Goal: Ask a question: Seek information or help from site administrators or community

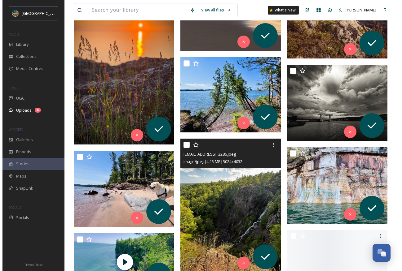
scroll to position [7362, 0]
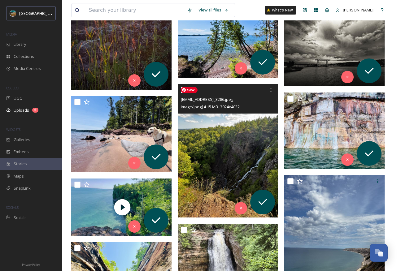
click at [218, 144] on img at bounding box center [228, 151] width 100 height 134
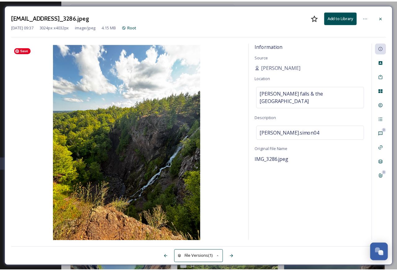
scroll to position [7377, 0]
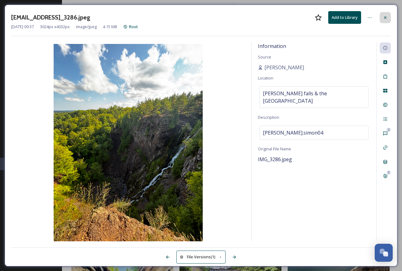
click at [389, 17] on div at bounding box center [385, 17] width 11 height 11
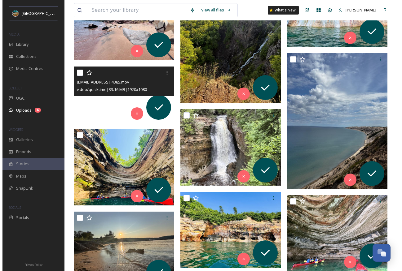
scroll to position [7489, 0]
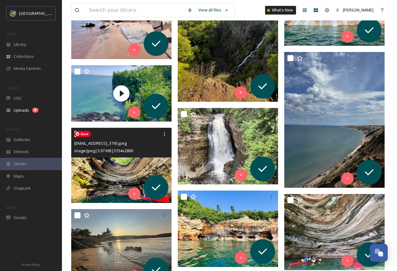
click at [114, 176] on img at bounding box center [121, 165] width 100 height 75
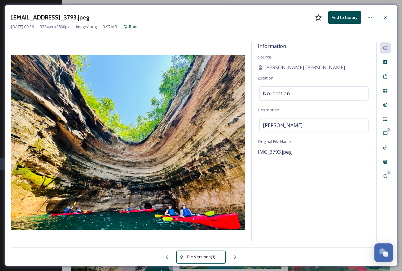
click at [382, 252] on div "Open Chat" at bounding box center [381, 251] width 5 height 5
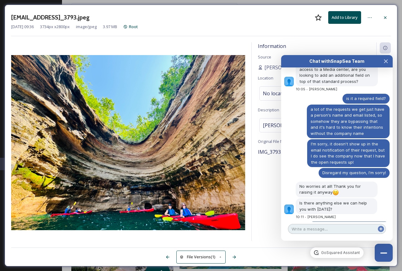
click at [313, 230] on textarea at bounding box center [337, 229] width 98 height 10
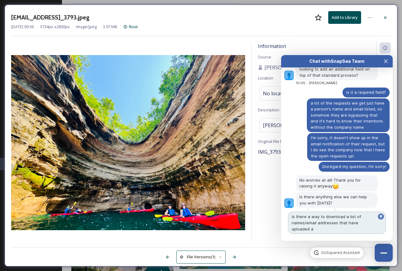
scroll to position [1835, 0]
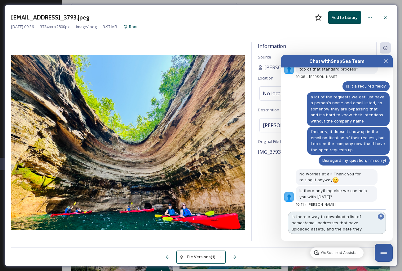
type textarea "Is there a way to download a list of names/email addresses that have uploaded a…"
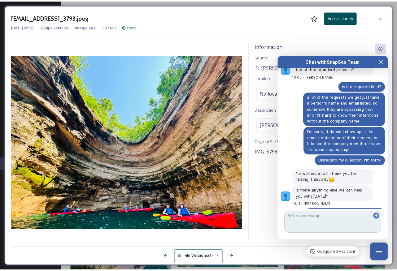
scroll to position [1870, 0]
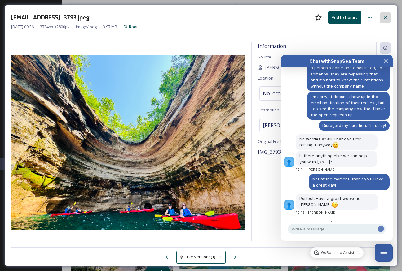
click at [387, 20] on icon at bounding box center [385, 17] width 5 height 5
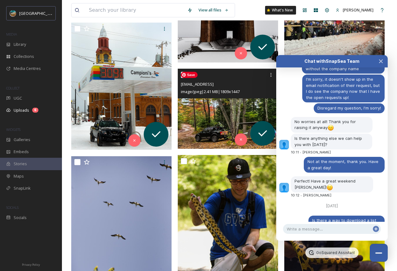
scroll to position [8944, 0]
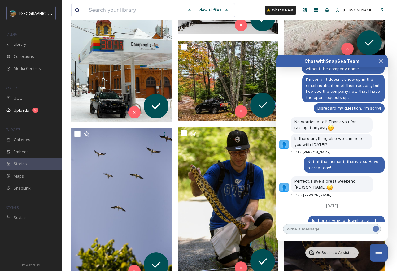
click at [322, 230] on textarea at bounding box center [332, 229] width 98 height 10
type textarea "Hi [PERSON_NAME]! Sorry for all the questions lately :)"
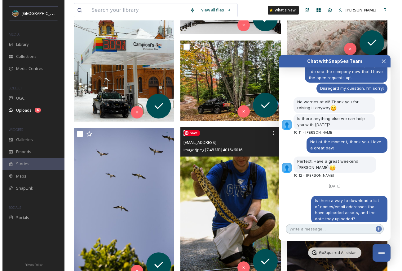
scroll to position [9070, 0]
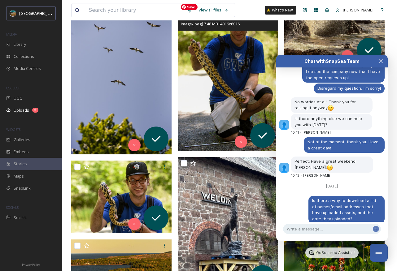
click at [212, 81] on img at bounding box center [228, 76] width 100 height 150
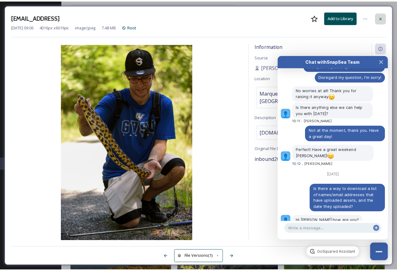
scroll to position [1924, 0]
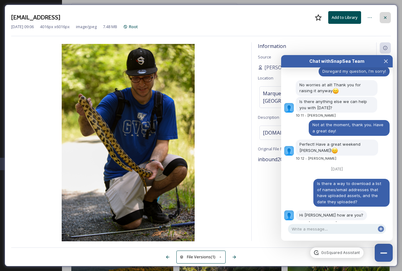
click at [385, 18] on icon at bounding box center [385, 17] width 2 height 2
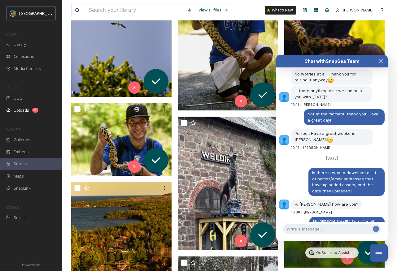
scroll to position [9140, 0]
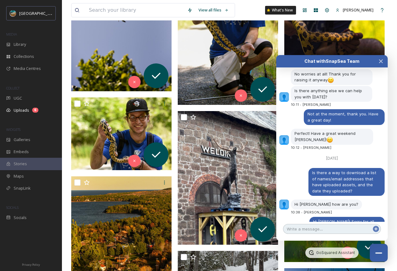
click at [320, 230] on textarea at bounding box center [332, 229] width 98 height 10
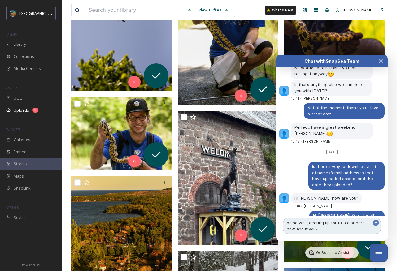
click at [288, 229] on textarea "doing well, gearing up for fall color here! how about you?" at bounding box center [332, 226] width 98 height 16
click at [288, 226] on textarea "doing well, gearing up for fall color here! How about you?" at bounding box center [332, 226] width 98 height 16
type textarea "Doing well, gearing up for fall color here! How about you?"
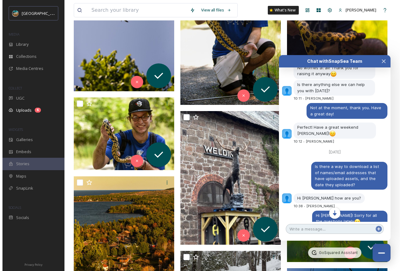
scroll to position [1955, 0]
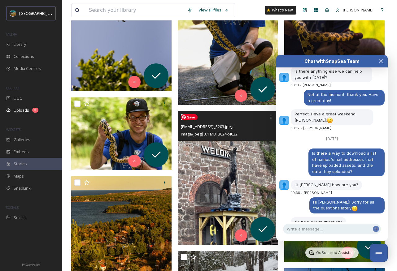
click at [237, 171] on img at bounding box center [228, 178] width 100 height 134
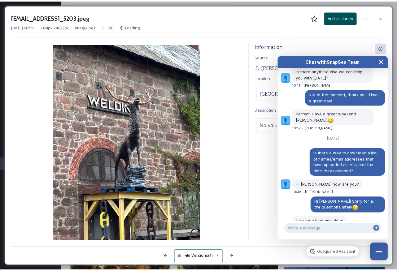
scroll to position [1966, 0]
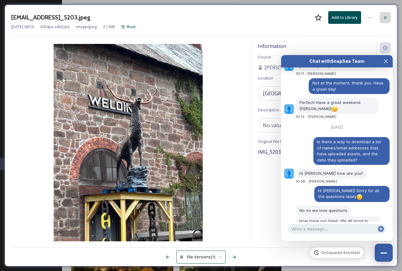
click at [387, 17] on icon at bounding box center [385, 17] width 5 height 5
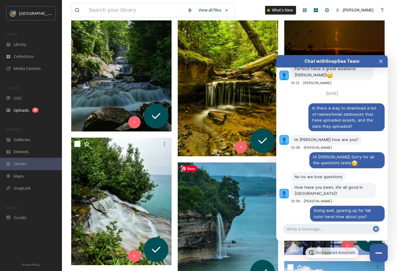
scroll to position [10235, 0]
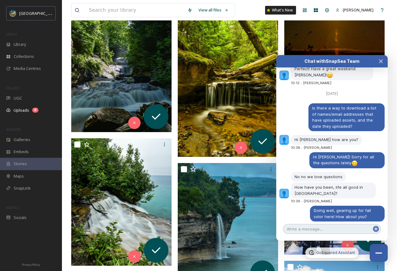
click at [317, 230] on textarea at bounding box center [332, 229] width 98 height 10
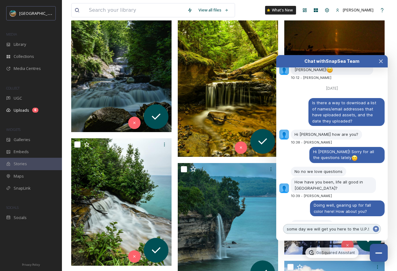
type textarea "some day we will get you here to the U.P.!"
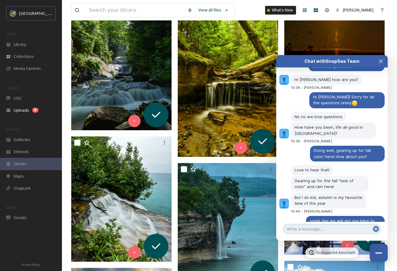
scroll to position [2072, 0]
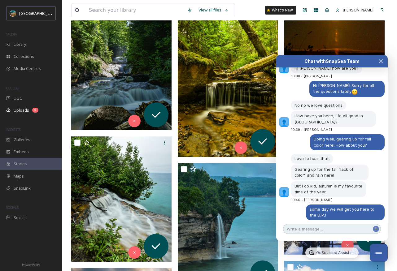
click at [334, 230] on textarea at bounding box center [332, 229] width 98 height 10
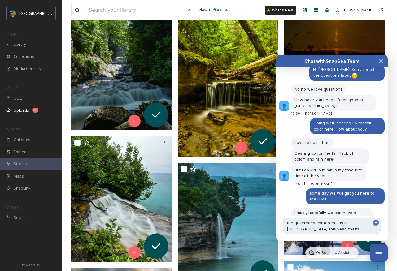
scroll to position [2094, 0]
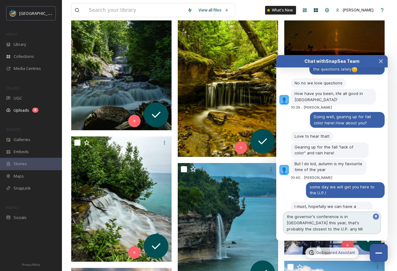
click at [308, 221] on textarea "the governor's conference is in [GEOGRAPHIC_DATA] this year, that's probably th…" at bounding box center [332, 223] width 98 height 22
type textarea "the governor's conference is in [GEOGRAPHIC_DATA] in [DATE], that's probably th…"
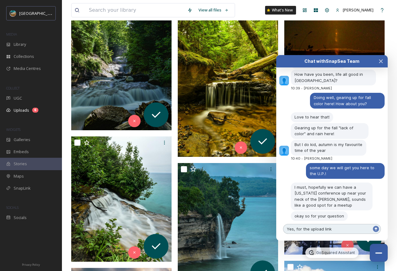
type textarea "Yes, for the upload links"
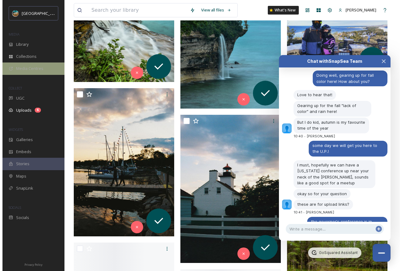
scroll to position [10430, 0]
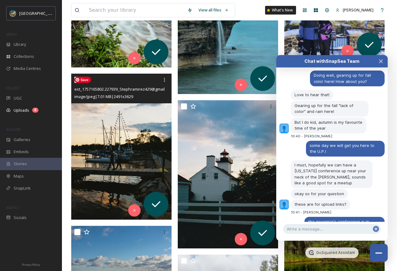
click at [125, 162] on img at bounding box center [121, 147] width 100 height 146
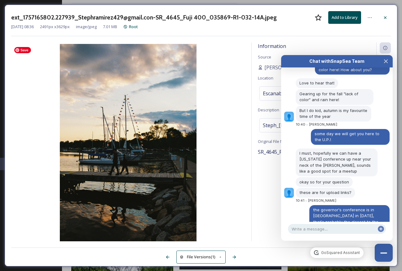
scroll to position [2159, 0]
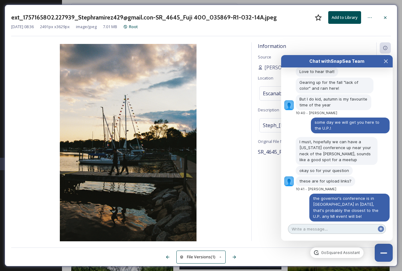
click at [335, 233] on textarea at bounding box center [337, 229] width 98 height 10
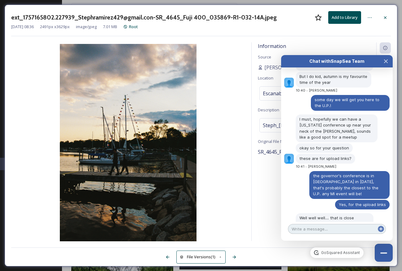
click at [336, 231] on textarea at bounding box center [337, 229] width 98 height 10
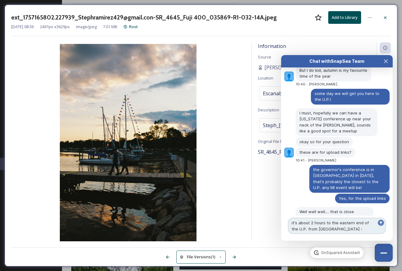
type textarea "it's about 2 hours to the eastern end of the U.P. from [GEOGRAPHIC_DATA] :)"
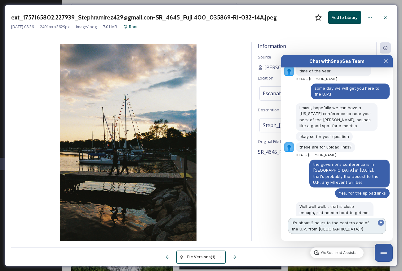
click at [325, 225] on textarea "it's about 2 hours to the eastern end of the U.P. from [GEOGRAPHIC_DATA] :)" at bounding box center [337, 226] width 98 height 16
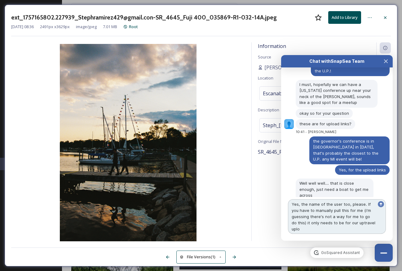
scroll to position [2222, 0]
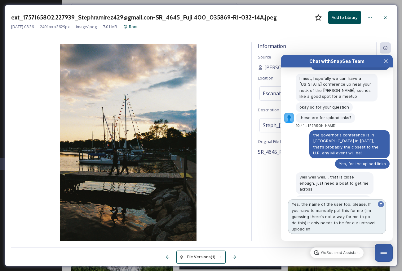
type textarea "Yes, the name of the user too, please. If you have to manually pull this for me…"
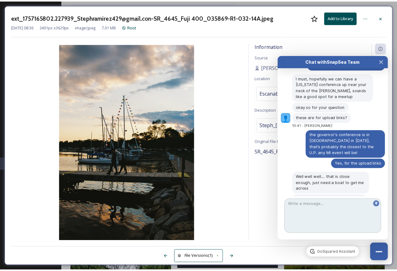
scroll to position [2235, 0]
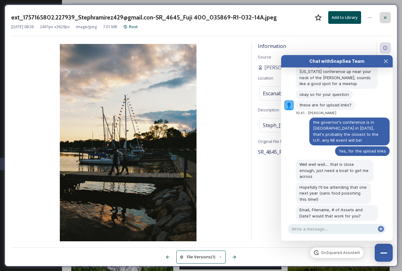
click at [385, 16] on icon at bounding box center [385, 17] width 5 height 5
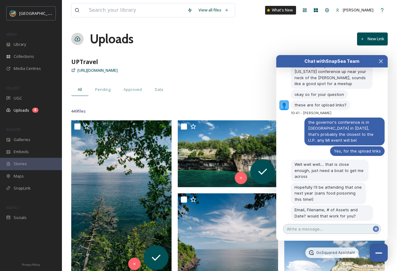
click at [328, 231] on textarea at bounding box center [332, 229] width 98 height 10
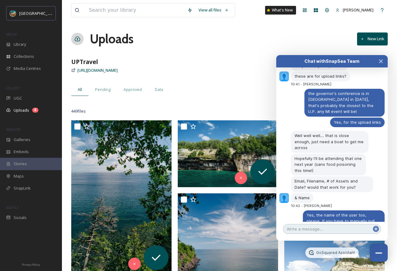
scroll to position [2269, 0]
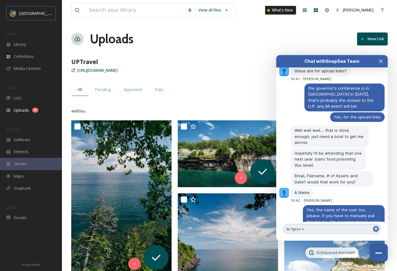
click at [337, 233] on textarea "bi tyrs==" at bounding box center [332, 229] width 98 height 10
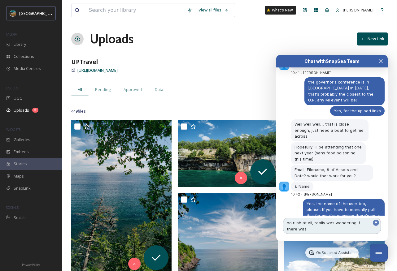
drag, startPoint x: 312, startPoint y: 221, endPoint x: 328, endPoint y: 239, distance: 23.7
click at [328, 239] on div "Chat with SnapSea Team GoSquared Assistant Your conversation with SnapSea Team …" at bounding box center [332, 148] width 112 height 186
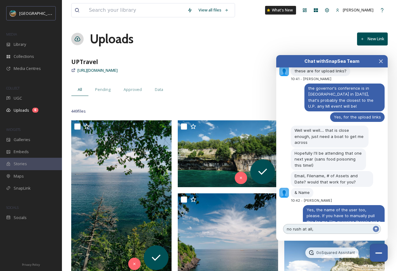
type textarea "no rush at all"
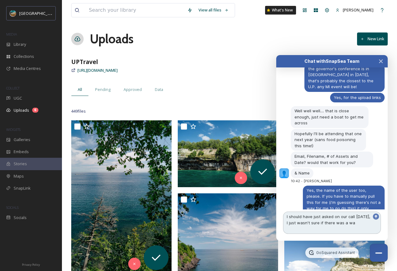
scroll to position [2295, 0]
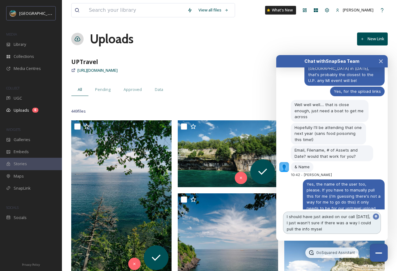
type textarea "I should have just asked on our call [DATE], I just wasn't sure if there was a …"
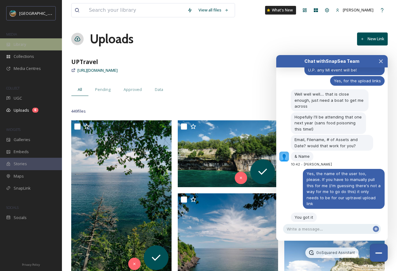
scroll to position [2340, 0]
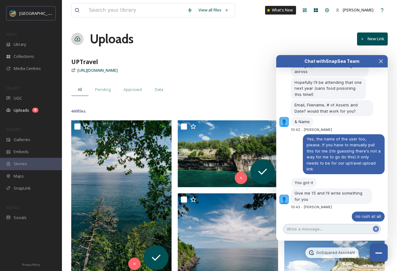
click at [312, 231] on textarea at bounding box center [332, 229] width 98 height 10
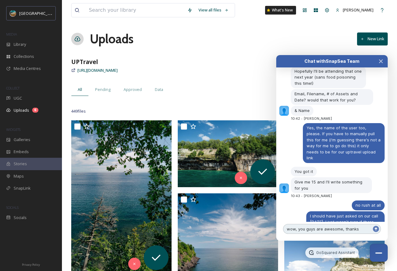
type textarea "wow, you guys are awesome, thanks!"
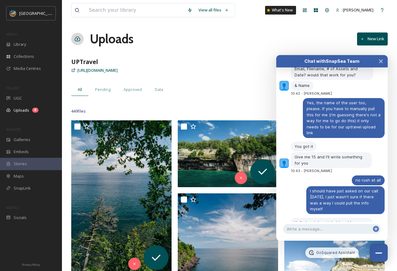
scroll to position [2382, 0]
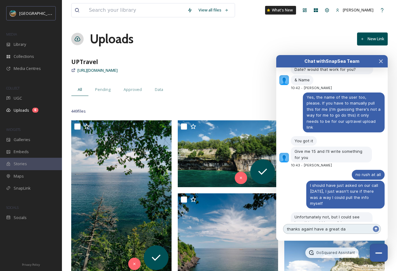
type textarea "thanks again! have a great day"
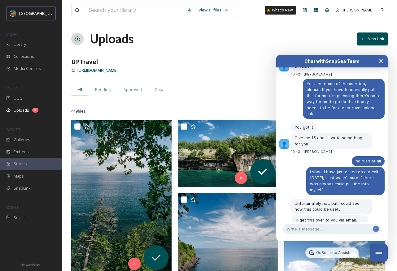
click at [379, 63] on icon "Close Chat" at bounding box center [381, 61] width 5 height 5
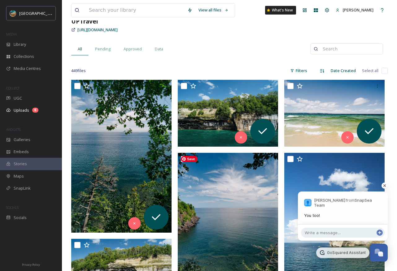
scroll to position [0, 0]
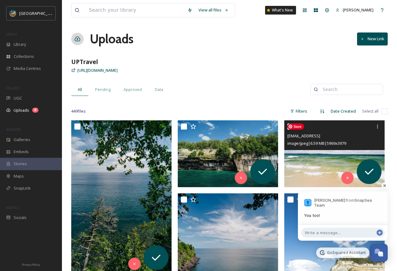
click at [318, 156] on img at bounding box center [334, 154] width 100 height 67
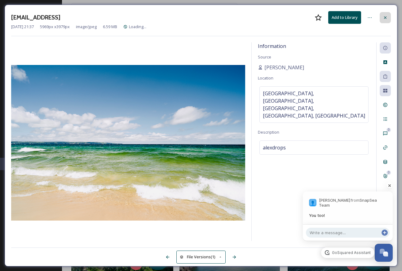
click at [385, 17] on icon at bounding box center [385, 17] width 5 height 5
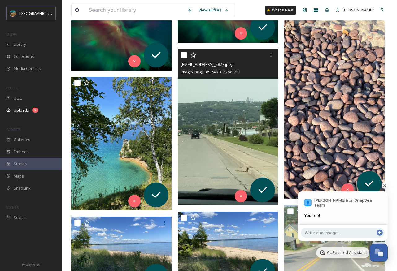
scroll to position [1546, 0]
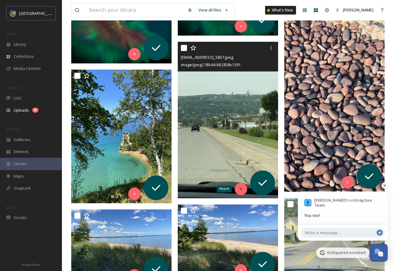
click at [240, 190] on icon at bounding box center [241, 189] width 4 height 4
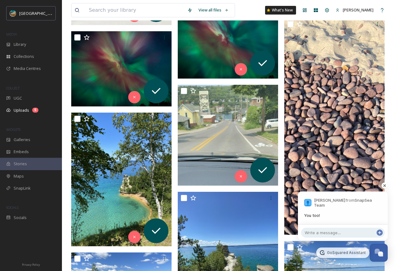
scroll to position [1502, 0]
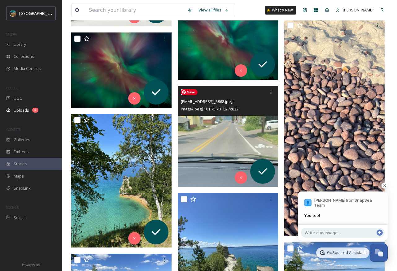
click at [221, 142] on img at bounding box center [228, 136] width 100 height 101
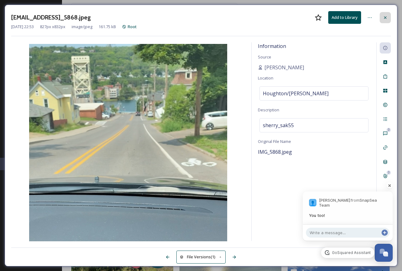
click at [383, 19] on icon at bounding box center [385, 17] width 5 height 5
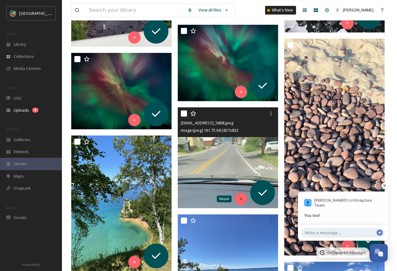
click at [242, 199] on icon at bounding box center [241, 199] width 4 height 4
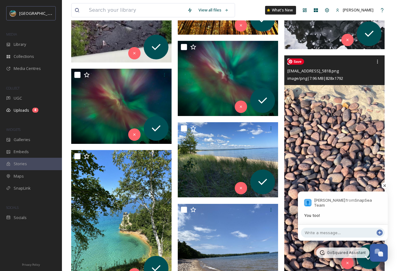
scroll to position [1458, 0]
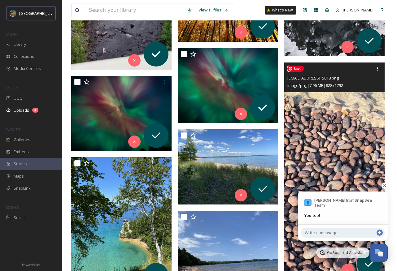
click at [335, 118] on img at bounding box center [334, 171] width 100 height 217
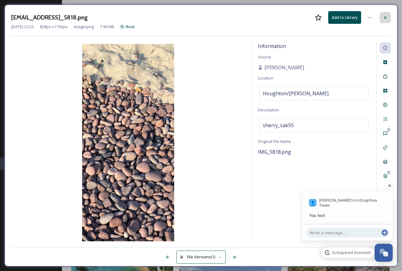
click at [387, 19] on icon at bounding box center [385, 17] width 5 height 5
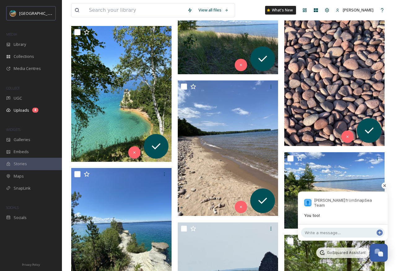
scroll to position [1638, 0]
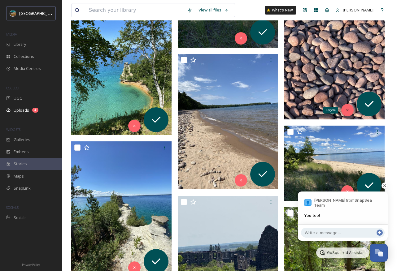
click at [351, 110] on div "Recycle" at bounding box center [347, 110] width 12 height 12
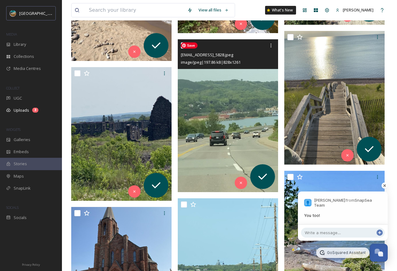
scroll to position [1771, 0]
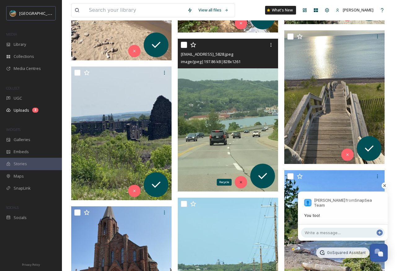
click at [242, 184] on icon at bounding box center [241, 182] width 4 height 4
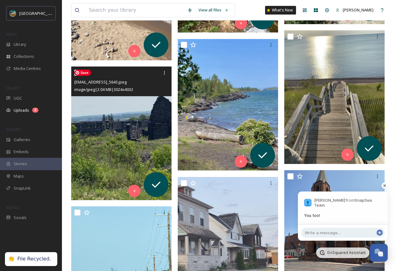
click at [119, 121] on img at bounding box center [121, 134] width 100 height 134
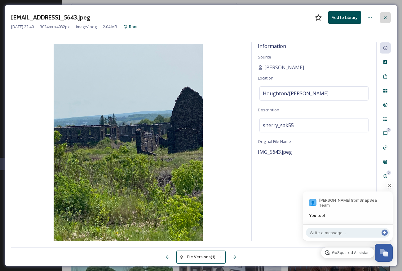
click at [381, 15] on div at bounding box center [385, 17] width 11 height 11
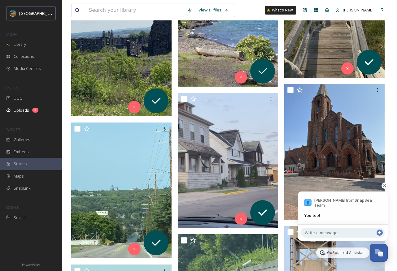
scroll to position [1940, 0]
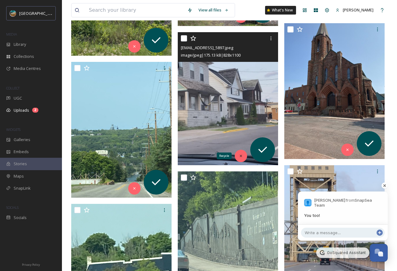
click at [238, 157] on div "Recycle" at bounding box center [241, 156] width 12 height 12
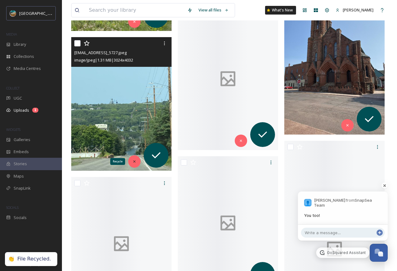
scroll to position [1915, 0]
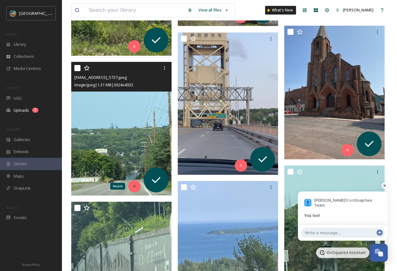
click at [134, 187] on icon at bounding box center [134, 186] width 4 height 4
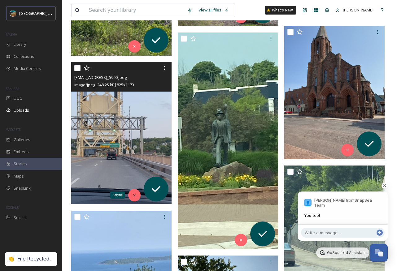
click at [133, 196] on icon at bounding box center [134, 195] width 4 height 4
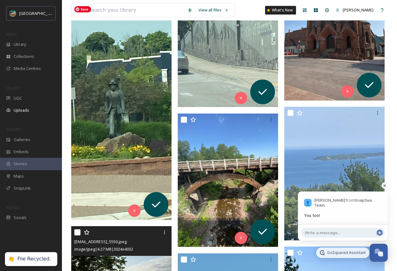
scroll to position [1975, 0]
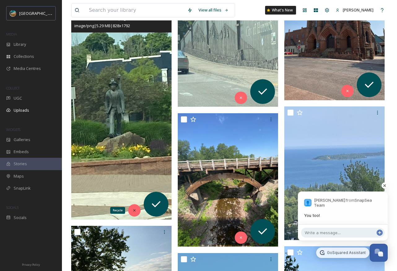
click at [133, 213] on div "Recycle" at bounding box center [134, 211] width 12 height 12
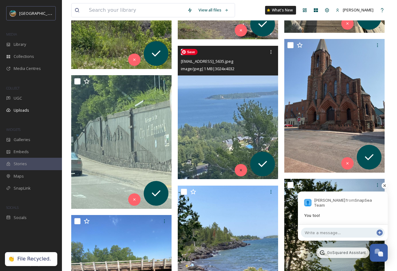
scroll to position [1901, 0]
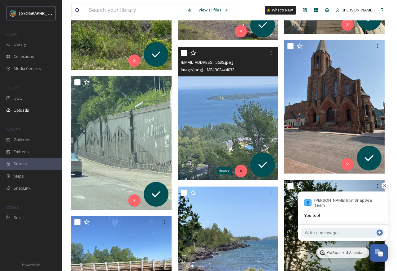
click at [241, 172] on icon at bounding box center [241, 171] width 2 height 2
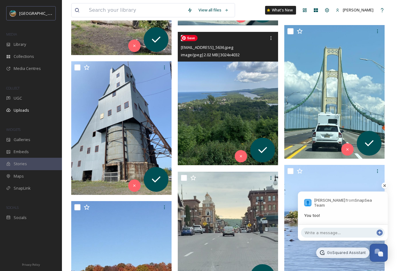
scroll to position [2196, 0]
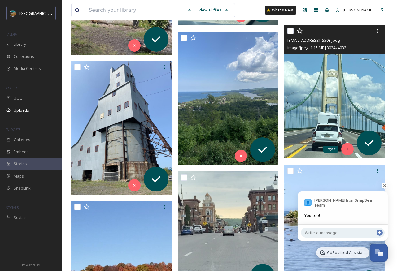
click at [346, 152] on div "Recycle" at bounding box center [347, 149] width 12 height 12
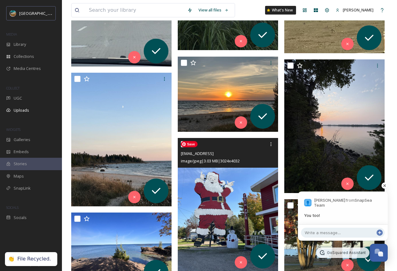
scroll to position [2319, 0]
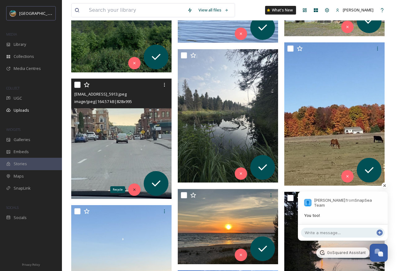
click at [133, 191] on icon at bounding box center [134, 190] width 4 height 4
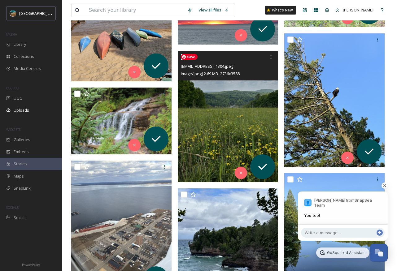
scroll to position [3800, 0]
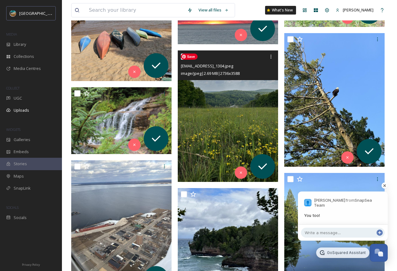
click at [234, 110] on img at bounding box center [228, 117] width 100 height 132
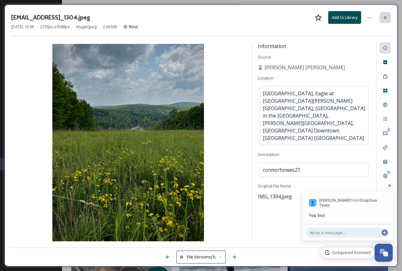
click at [387, 15] on div at bounding box center [385, 17] width 11 height 11
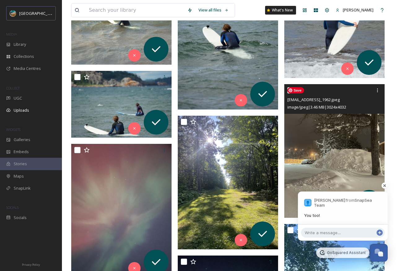
scroll to position [4347, 0]
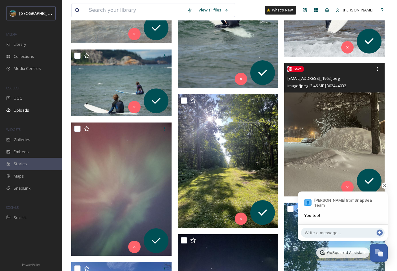
click at [348, 121] on img at bounding box center [334, 130] width 100 height 134
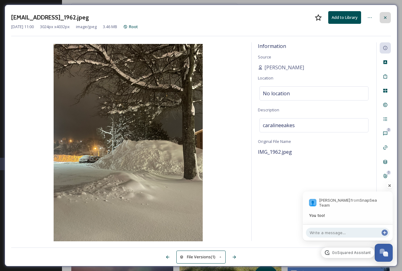
click at [385, 18] on icon at bounding box center [385, 17] width 2 height 2
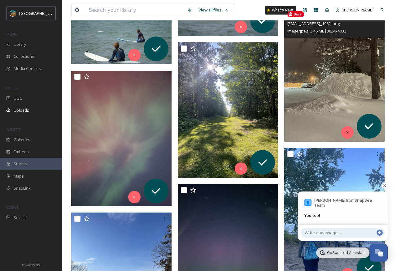
scroll to position [4462, 0]
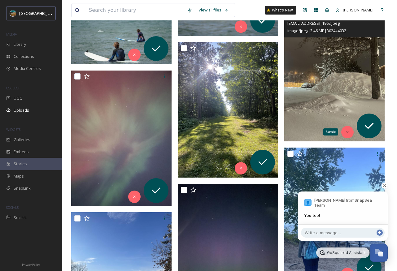
click at [349, 134] on icon at bounding box center [348, 132] width 4 height 4
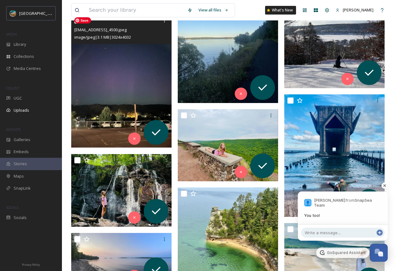
scroll to position [4885, 0]
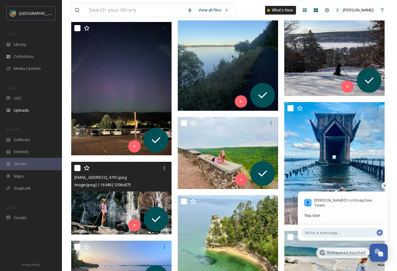
click at [120, 187] on span "image/jpeg | 1.16 MB | 1206 x 875" at bounding box center [102, 185] width 57 height 6
click at [108, 208] on img at bounding box center [121, 198] width 100 height 73
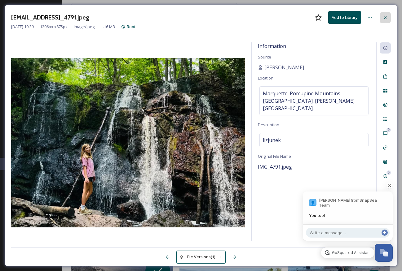
click at [389, 18] on div at bounding box center [385, 17] width 11 height 11
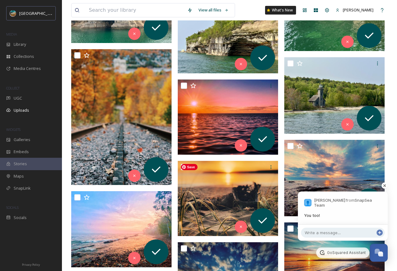
scroll to position [5442, 0]
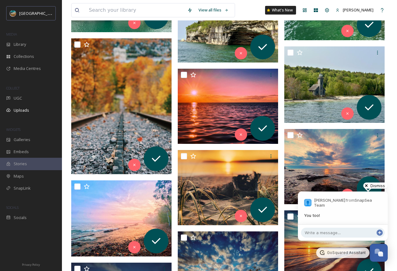
click at [380, 187] on div at bounding box center [375, 186] width 31 height 12
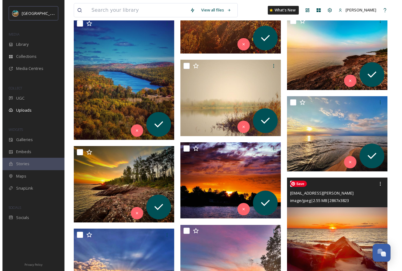
scroll to position [5979, 0]
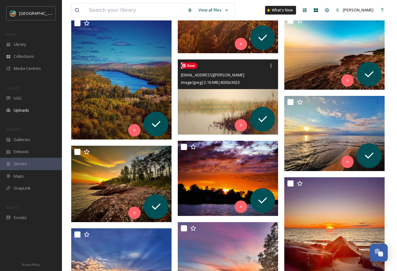
click at [199, 93] on img at bounding box center [228, 96] width 100 height 75
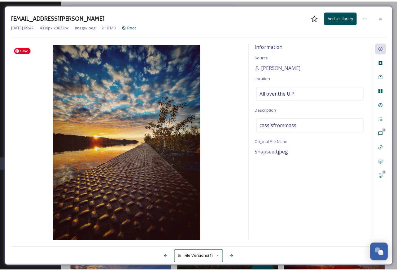
scroll to position [5981, 0]
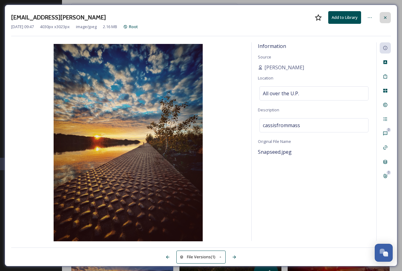
click at [383, 18] on icon at bounding box center [385, 17] width 5 height 5
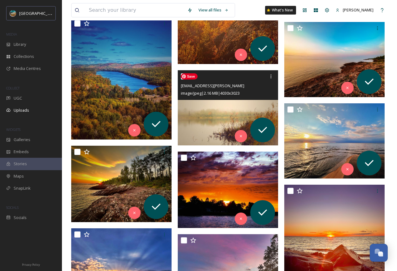
click at [209, 119] on img at bounding box center [228, 107] width 100 height 75
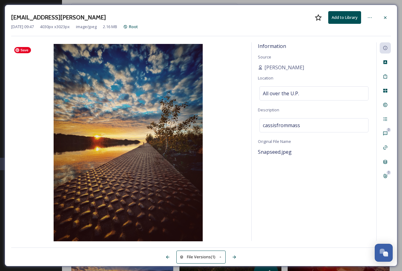
click at [179, 125] on img at bounding box center [128, 143] width 234 height 199
click at [385, 19] on icon at bounding box center [385, 17] width 5 height 5
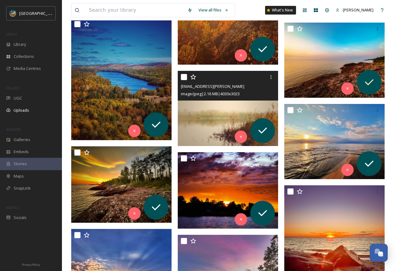
scroll to position [5881, 0]
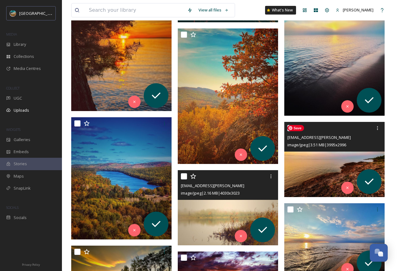
click at [294, 175] on img at bounding box center [334, 159] width 100 height 75
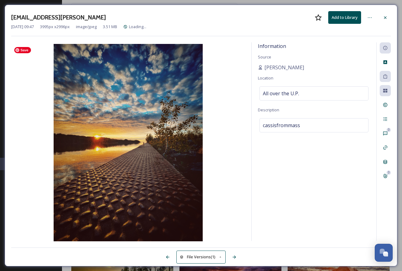
click at [86, 170] on img at bounding box center [128, 143] width 234 height 199
click at [105, 188] on img at bounding box center [128, 143] width 234 height 199
click at [385, 16] on icon at bounding box center [385, 17] width 5 height 5
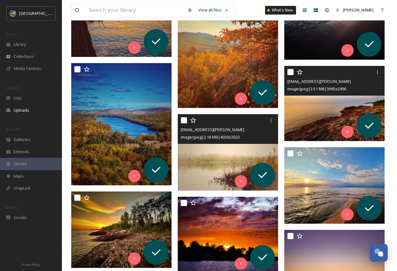
scroll to position [5936, 0]
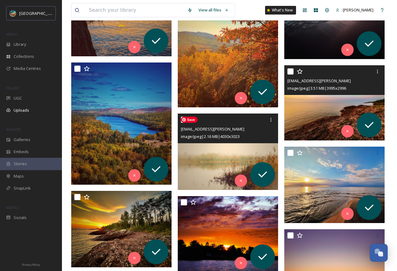
click at [210, 170] on img at bounding box center [229, 152] width 102 height 77
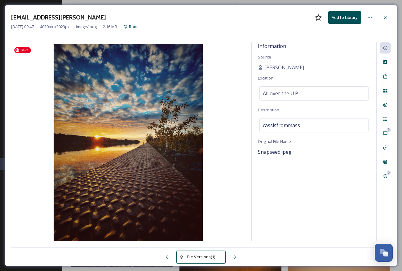
click at [140, 174] on img at bounding box center [128, 143] width 234 height 199
click at [386, 19] on icon at bounding box center [385, 17] width 5 height 5
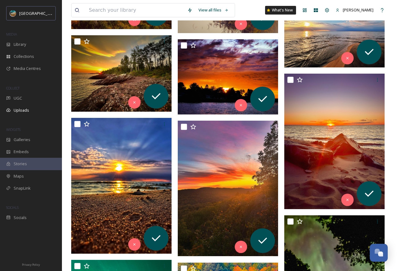
scroll to position [6214, 0]
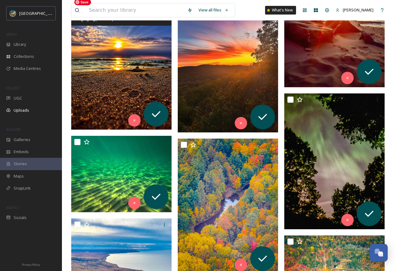
click at [109, 74] on img at bounding box center [121, 63] width 100 height 134
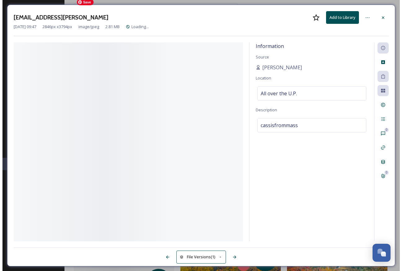
scroll to position [6074, 0]
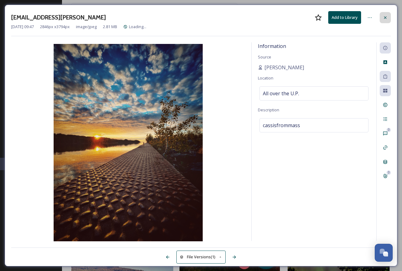
click at [385, 16] on icon at bounding box center [385, 17] width 5 height 5
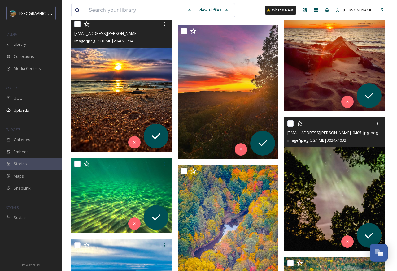
scroll to position [5992, 0]
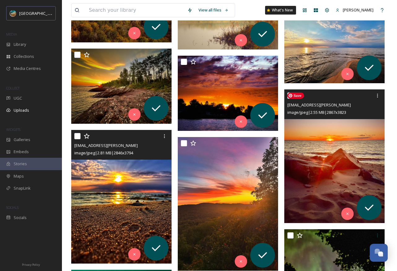
click at [352, 174] on img at bounding box center [334, 157] width 100 height 134
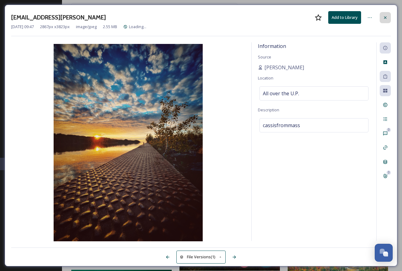
click at [385, 18] on icon at bounding box center [385, 17] width 5 height 5
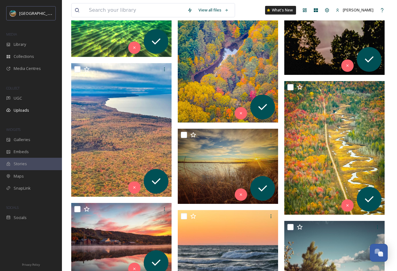
scroll to position [6311, 0]
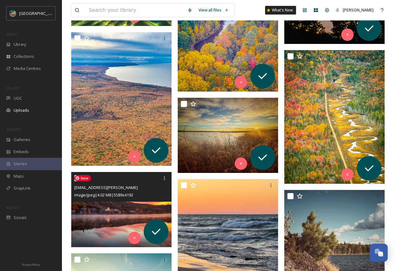
click at [124, 209] on img at bounding box center [121, 209] width 100 height 75
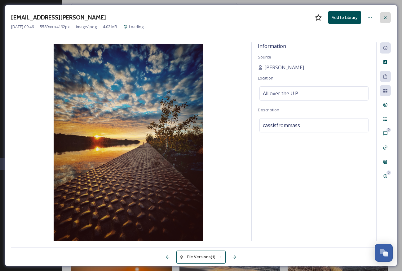
click at [388, 14] on div at bounding box center [385, 17] width 11 height 11
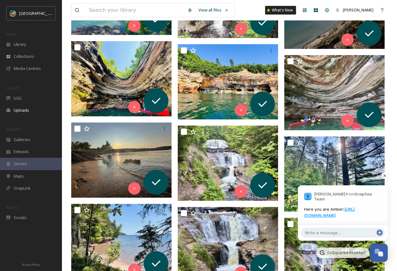
scroll to position [6891, 0]
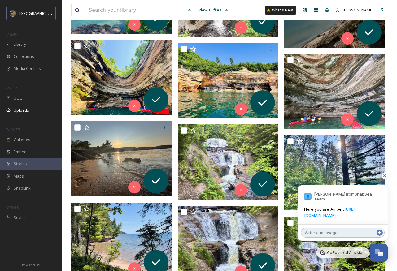
click at [346, 236] on textarea at bounding box center [343, 233] width 84 height 10
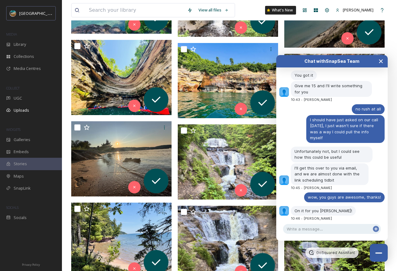
click at [379, 62] on icon "Close Chat" at bounding box center [381, 61] width 5 height 5
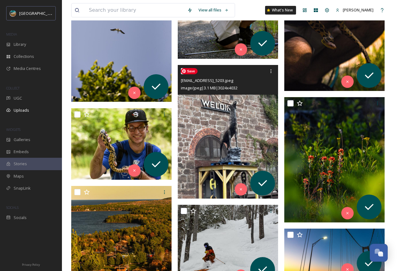
scroll to position [8418, 0]
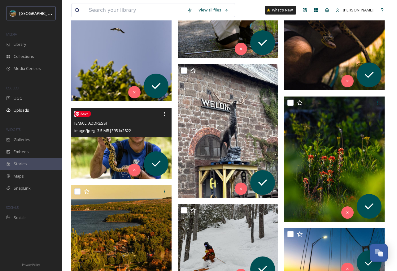
click at [113, 148] on img at bounding box center [121, 144] width 100 height 72
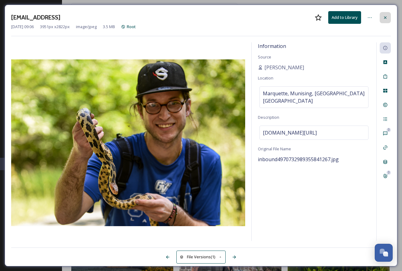
click at [382, 20] on div at bounding box center [385, 17] width 11 height 11
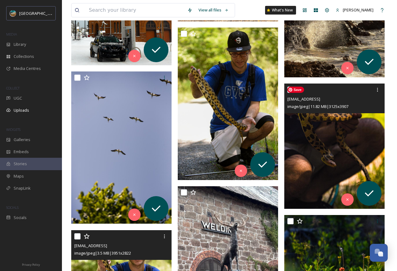
click at [325, 143] on img at bounding box center [334, 146] width 100 height 125
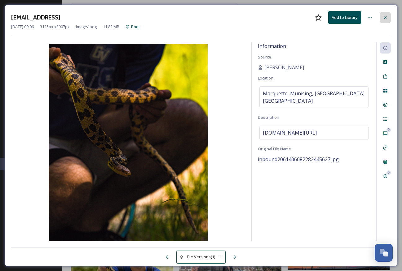
click at [387, 16] on icon at bounding box center [385, 17] width 5 height 5
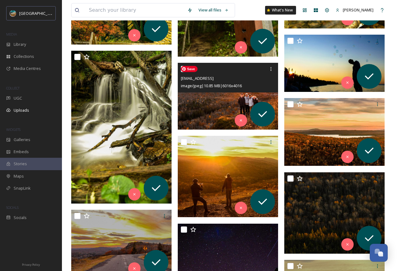
scroll to position [9059, 0]
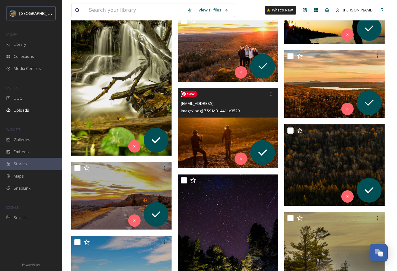
click at [194, 146] on img at bounding box center [228, 128] width 100 height 80
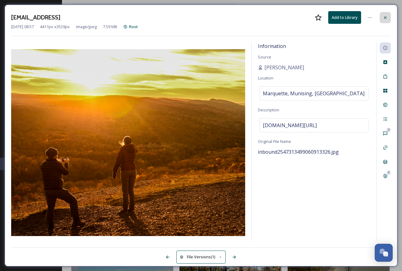
click at [386, 17] on icon at bounding box center [385, 17] width 5 height 5
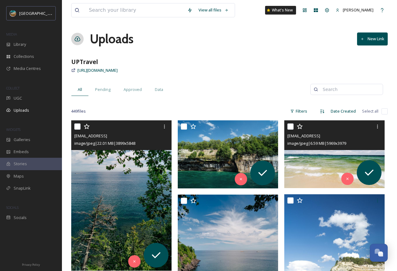
click at [77, 125] on input "checkbox" at bounding box center [77, 127] width 6 height 6
checkbox input "true"
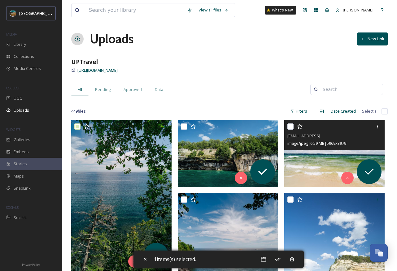
click at [292, 127] on input "checkbox" at bounding box center [291, 127] width 6 height 6
checkbox input "true"
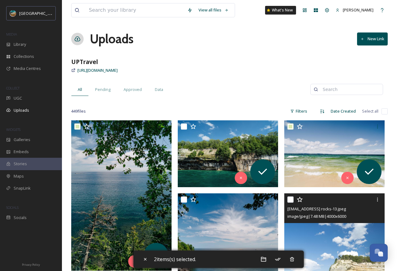
click at [291, 200] on input "checkbox" at bounding box center [291, 200] width 6 height 6
checkbox input "true"
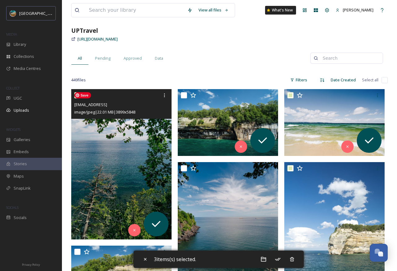
scroll to position [35, 0]
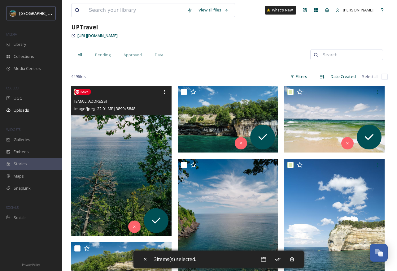
click at [142, 180] on img at bounding box center [121, 161] width 100 height 151
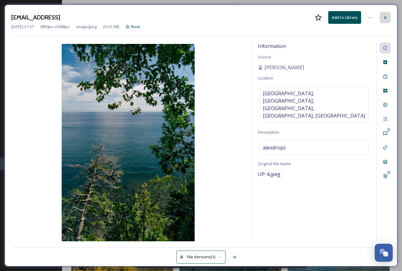
click at [386, 19] on icon at bounding box center [385, 17] width 5 height 5
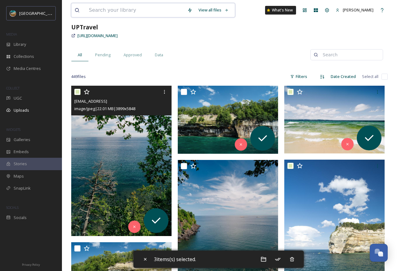
click at [117, 11] on input at bounding box center [135, 10] width 99 height 14
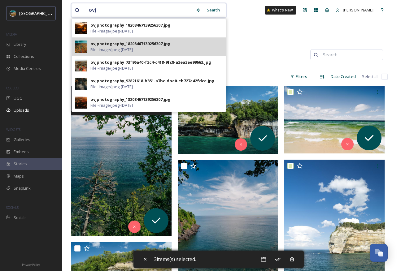
type input "ovj"
click at [94, 51] on span "File - image/jpeg - [DATE]" at bounding box center [111, 50] width 42 height 6
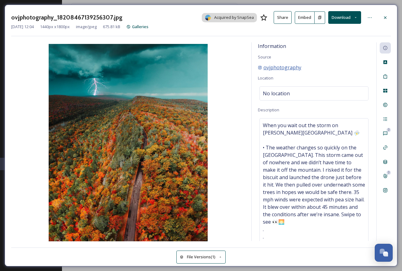
click at [288, 69] on span "ovjphotography" at bounding box center [282, 67] width 38 height 7
click at [385, 193] on icon at bounding box center [385, 190] width 5 height 5
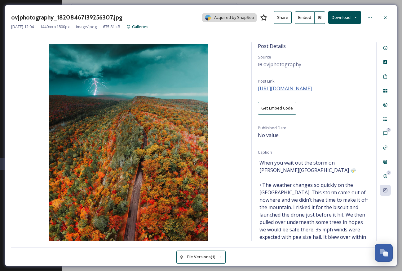
click at [298, 90] on span "[URL][DOMAIN_NAME]" at bounding box center [285, 88] width 54 height 7
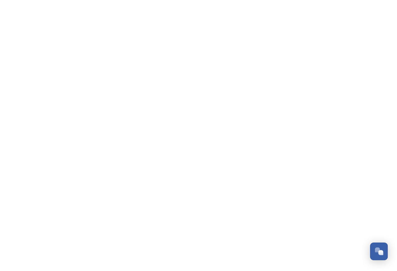
scroll to position [2373, 0]
